Goal: Obtain resource: Download file/media

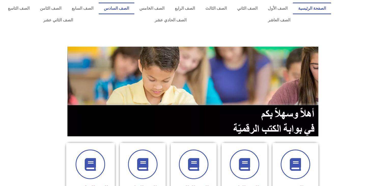
click at [126, 11] on link "الصف السادس" at bounding box center [117, 9] width 36 height 12
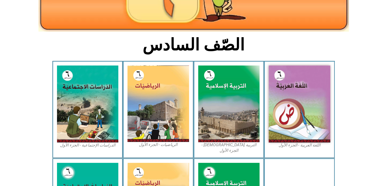
scroll to position [100, 0]
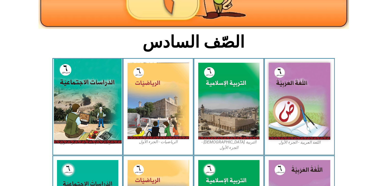
click at [85, 101] on img at bounding box center [88, 101] width 68 height 84
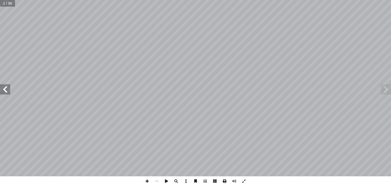
click at [223, 180] on span at bounding box center [224, 181] width 10 height 10
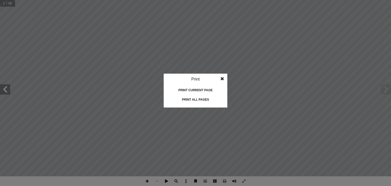
click at [199, 99] on div "Print all pages" at bounding box center [195, 99] width 51 height 8
